Goal: Navigation & Orientation: Find specific page/section

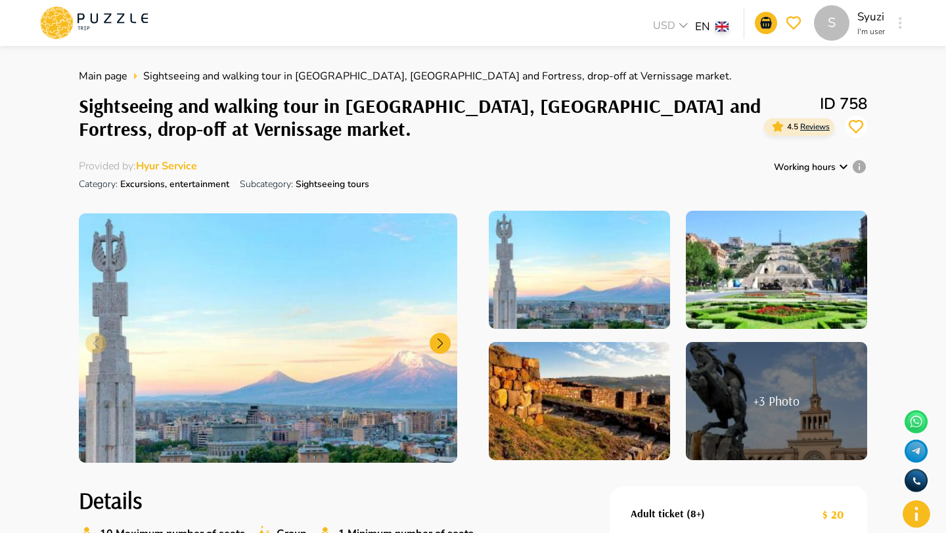
scroll to position [264, 0]
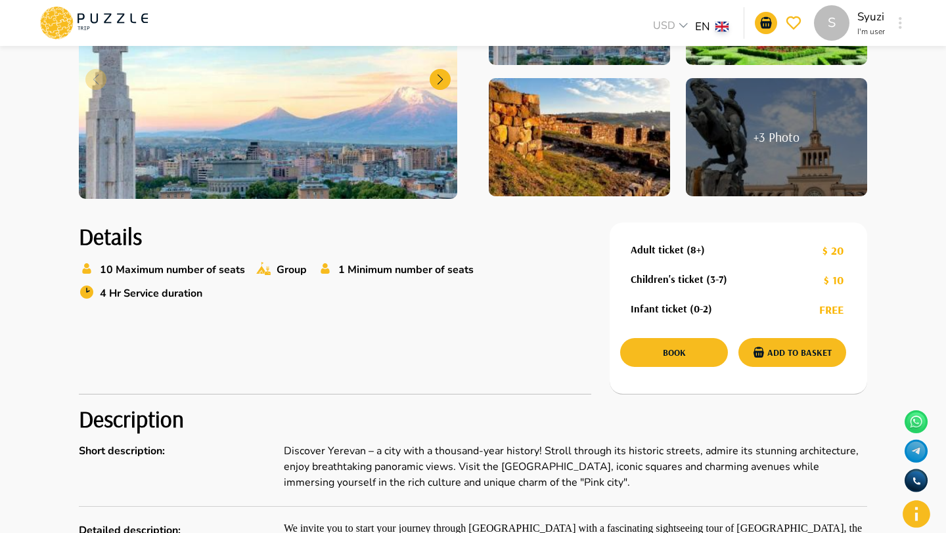
click at [93, 29] on icon at bounding box center [94, 23] width 112 height 34
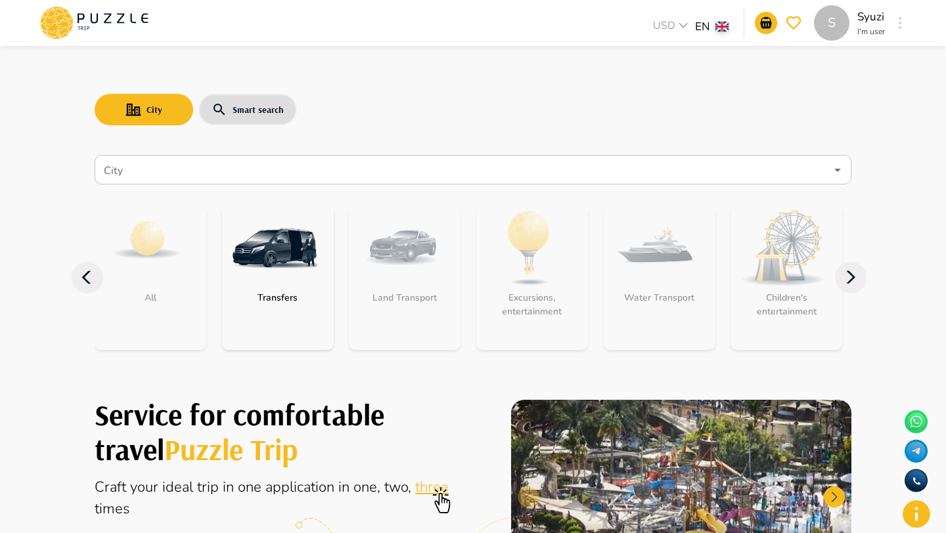
click at [231, 161] on input "City" at bounding box center [463, 170] width 724 height 25
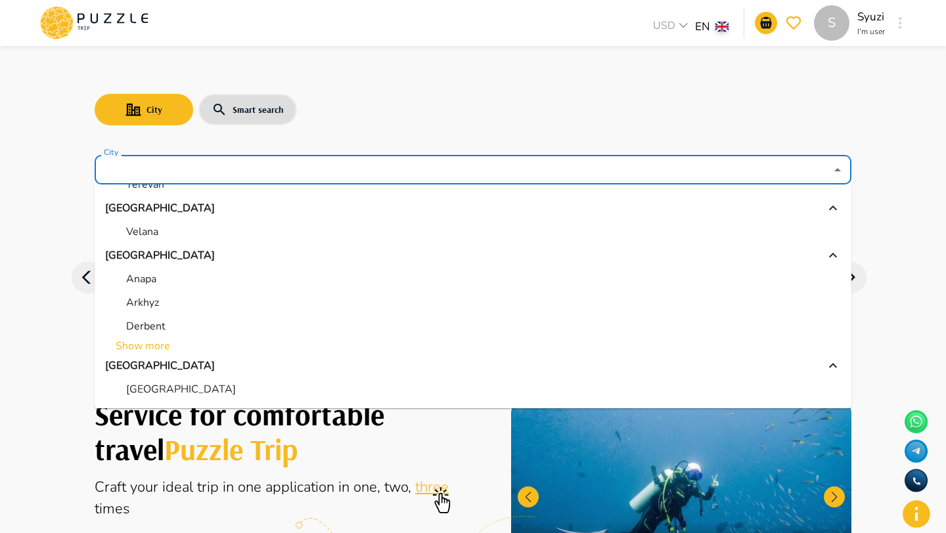
scroll to position [102, 0]
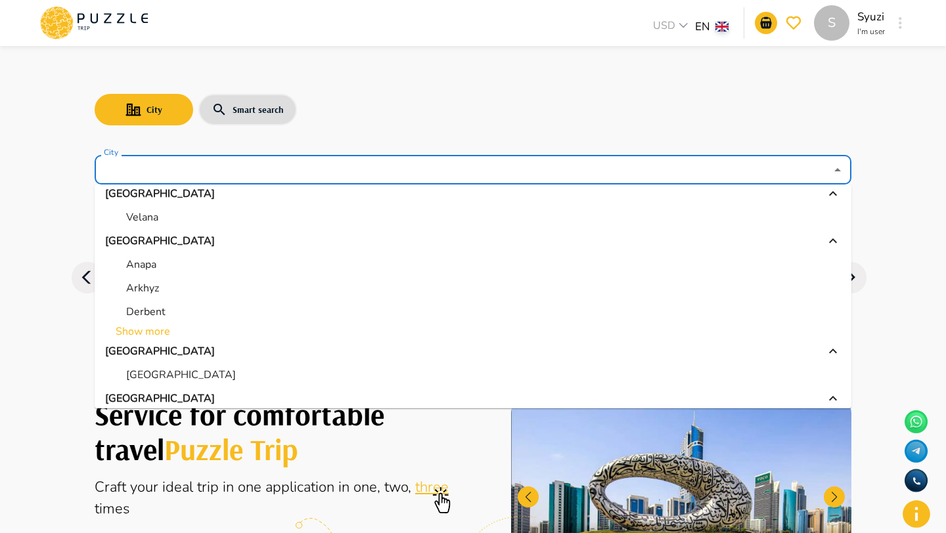
click at [154, 328] on li "Show more" at bounding box center [473, 332] width 757 height 16
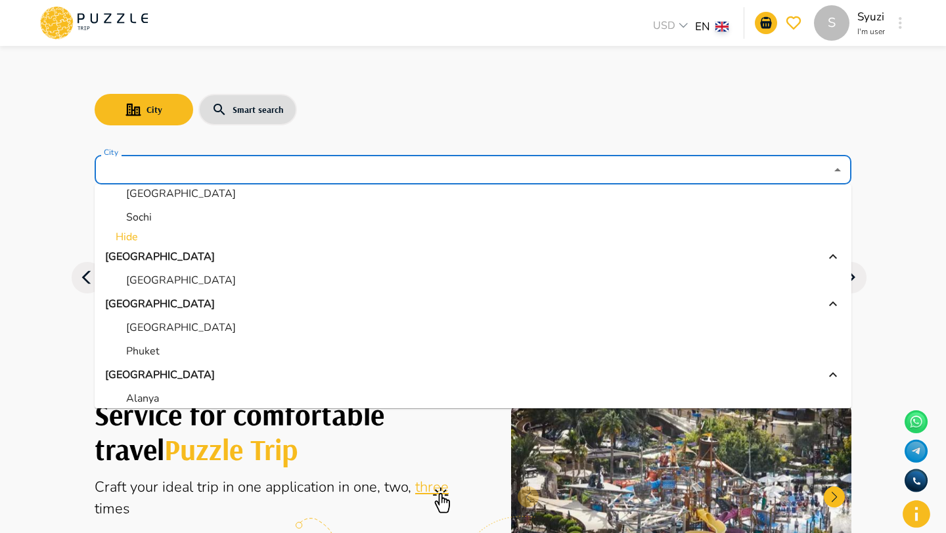
scroll to position [378, 0]
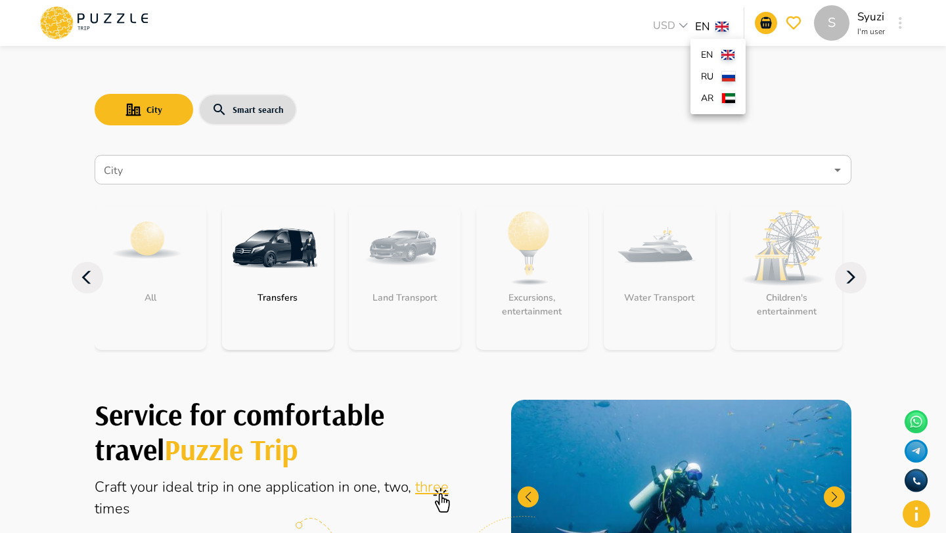
click at [720, 79] on li "ru" at bounding box center [717, 77] width 55 height 22
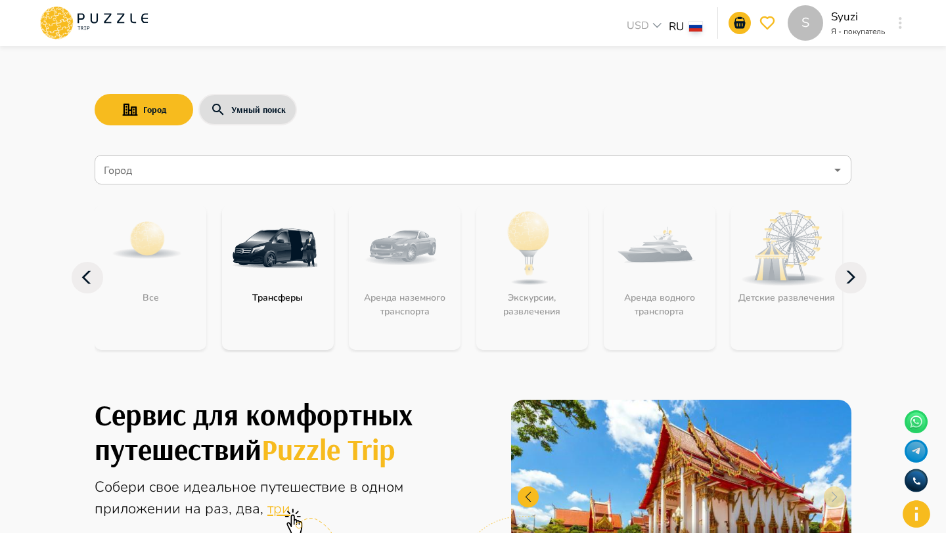
click at [277, 167] on input "Город" at bounding box center [463, 170] width 724 height 25
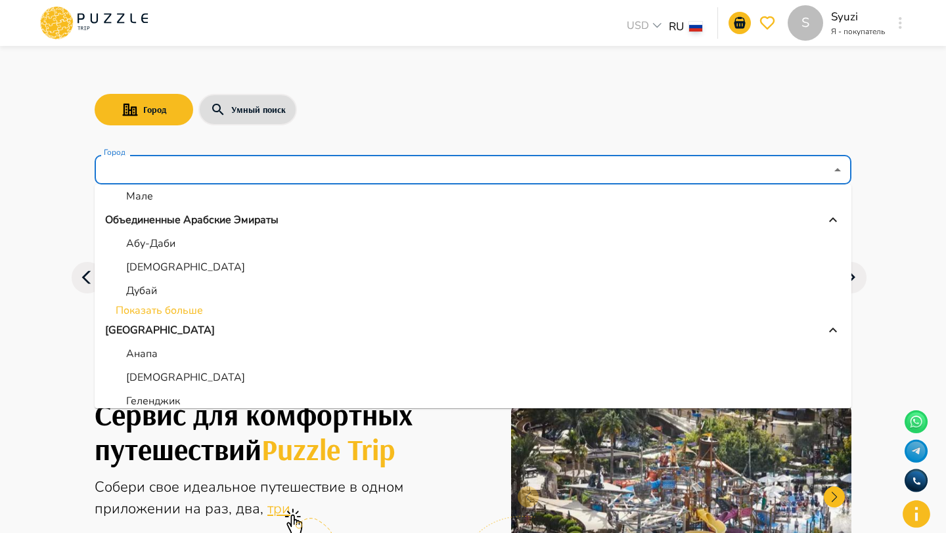
scroll to position [173, 0]
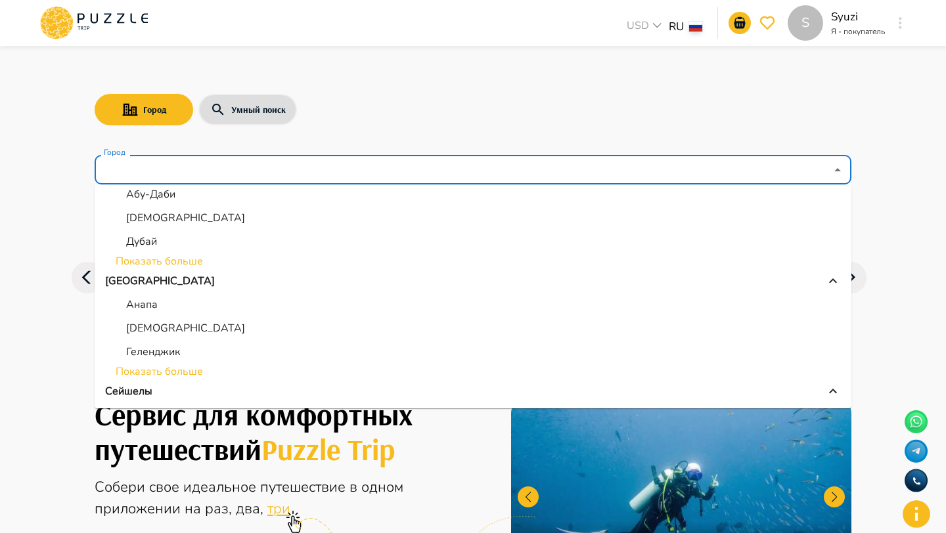
click at [177, 370] on li "Показать больше" at bounding box center [473, 372] width 757 height 16
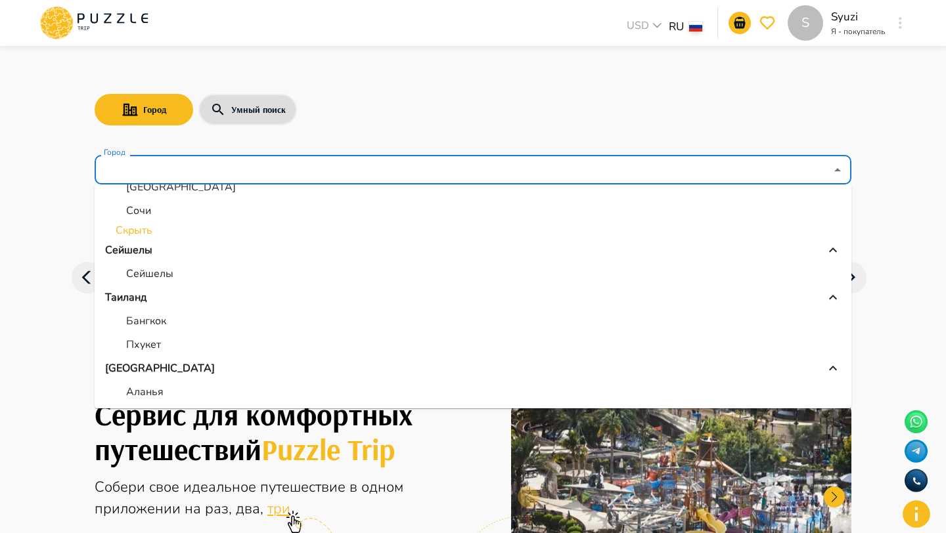
scroll to position [551, 0]
click at [139, 227] on li "Скрыть" at bounding box center [473, 230] width 757 height 16
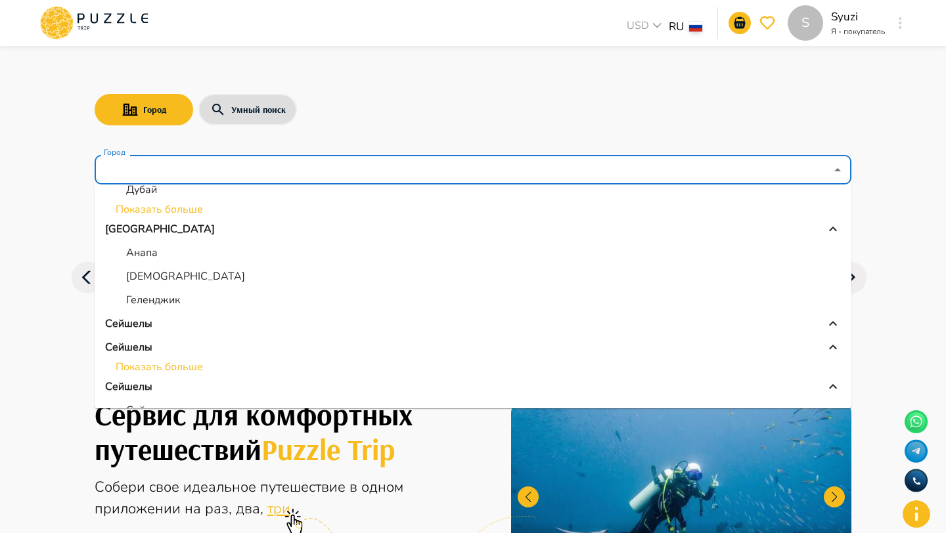
scroll to position [215, 0]
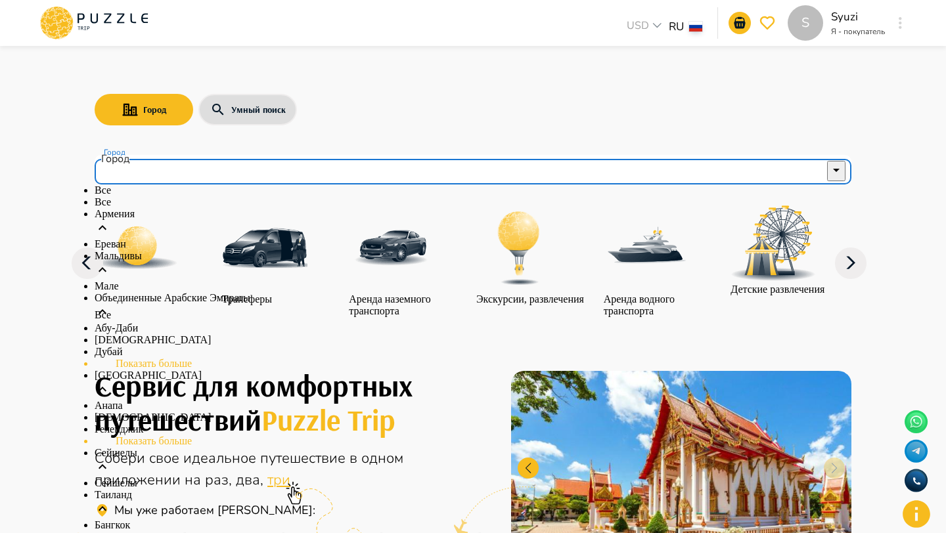
click at [232, 158] on input "Город" at bounding box center [463, 170] width 724 height 25
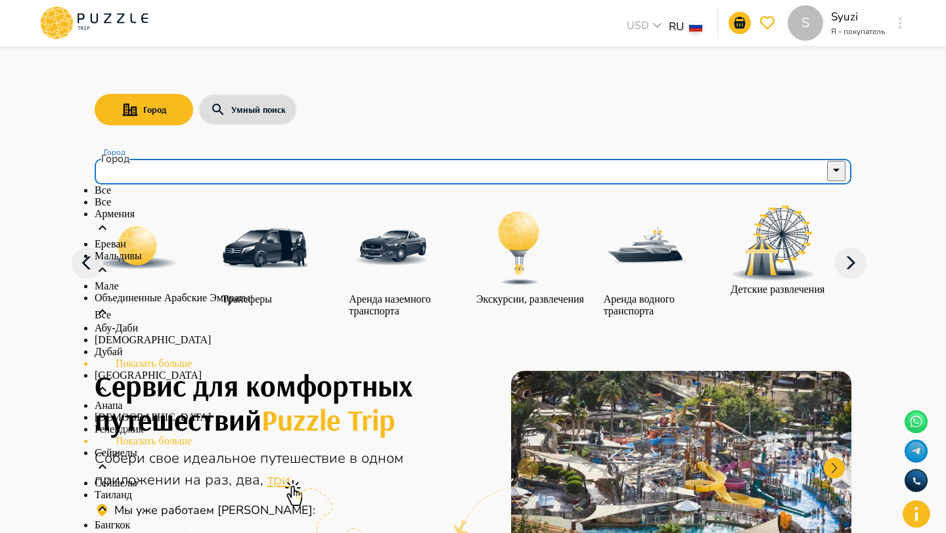
scroll to position [253, 0]
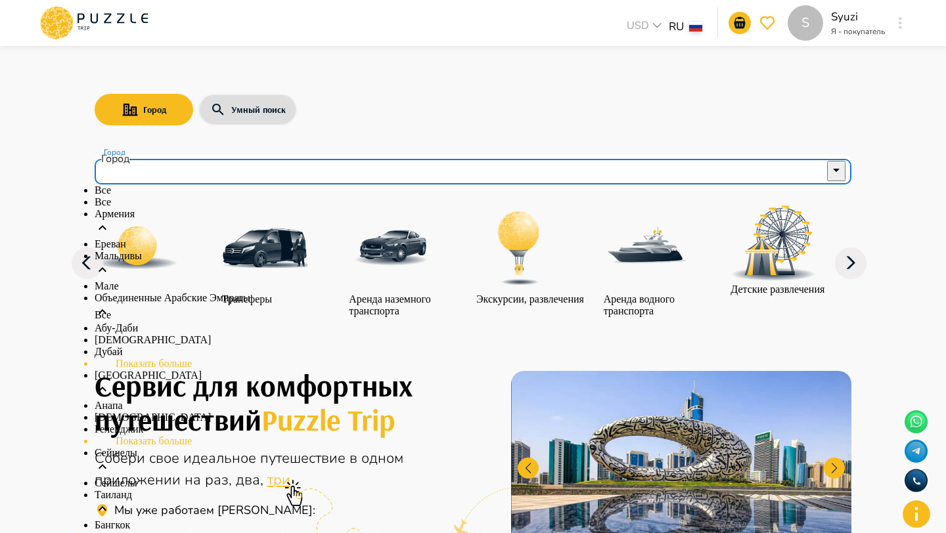
click at [169, 435] on li "Показать больше" at bounding box center [473, 441] width 757 height 12
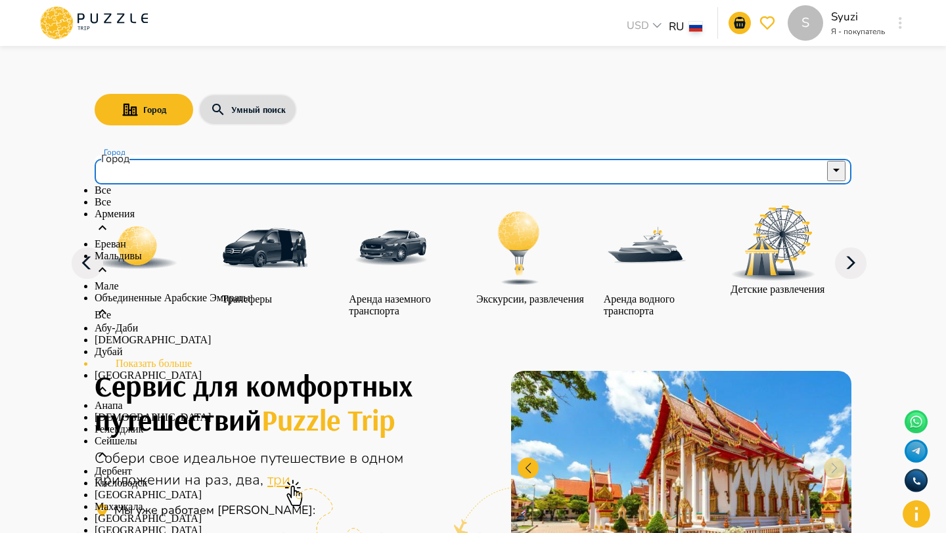
scroll to position [465, 0]
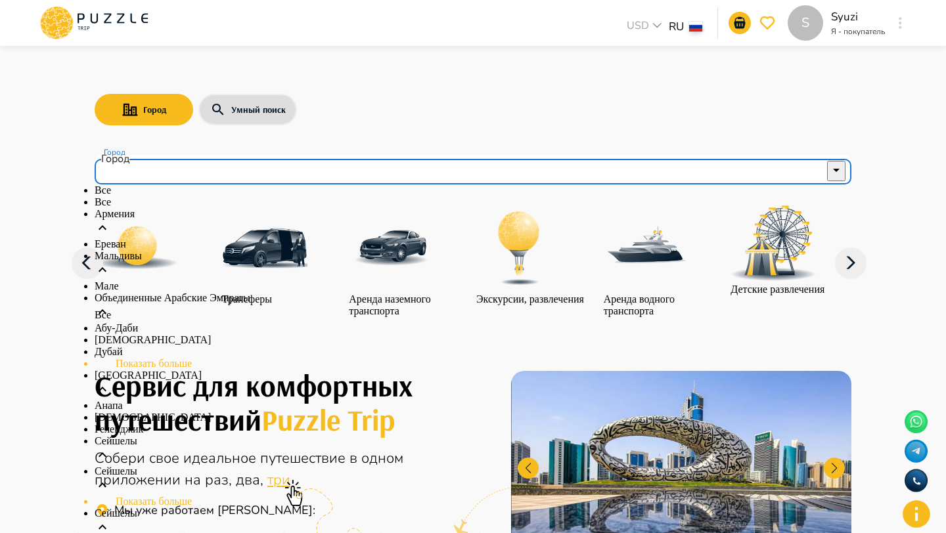
click at [146, 496] on li "Показать больше" at bounding box center [473, 502] width 757 height 12
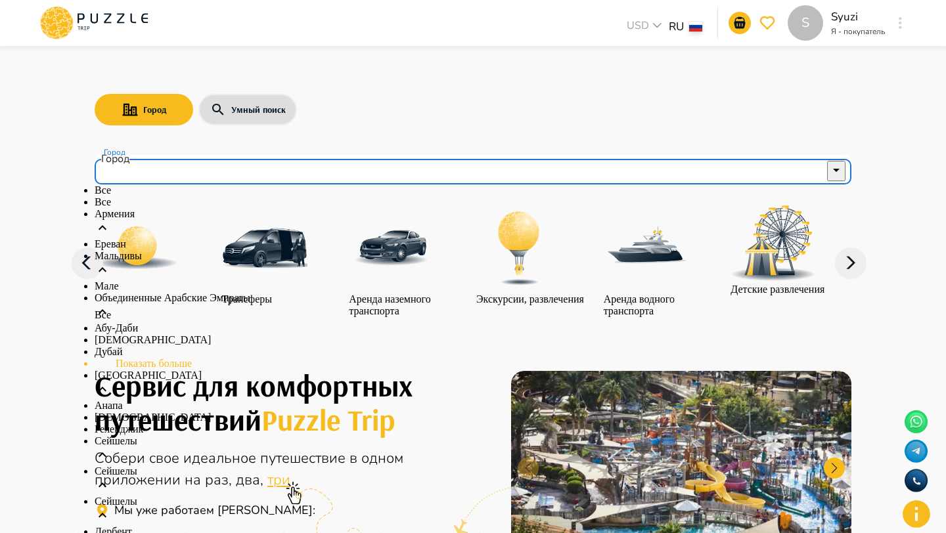
scroll to position [439, 0]
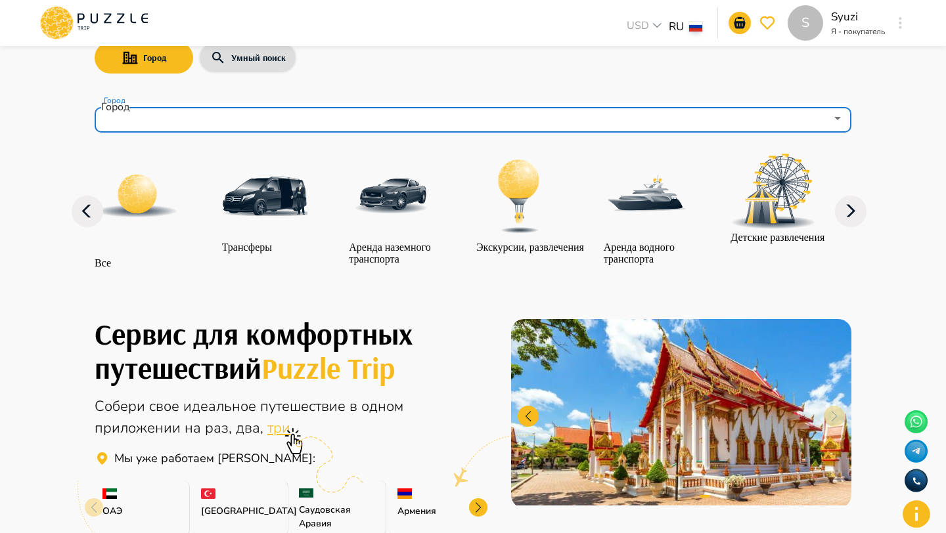
scroll to position [0, 0]
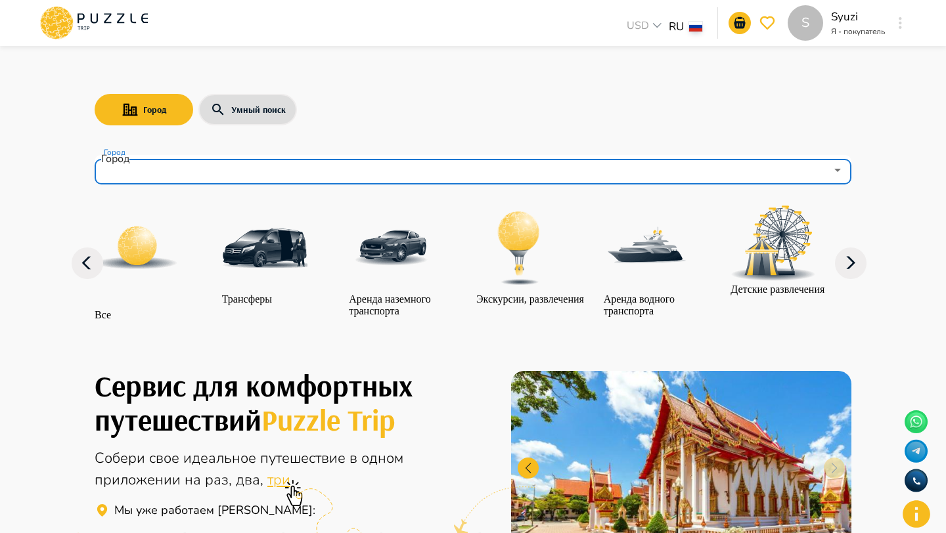
click at [208, 171] on input "Город" at bounding box center [463, 170] width 724 height 25
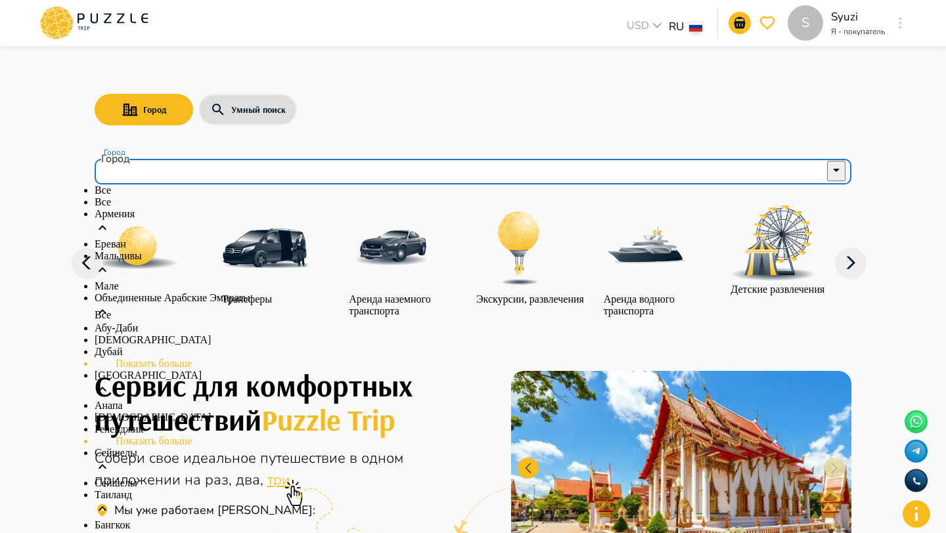
scroll to position [323, 0]
drag, startPoint x: 157, startPoint y: 246, endPoint x: 96, endPoint y: 237, distance: 61.7
click at [96, 447] on li "Сейшелы" at bounding box center [473, 462] width 757 height 30
